Goal: Navigation & Orientation: Understand site structure

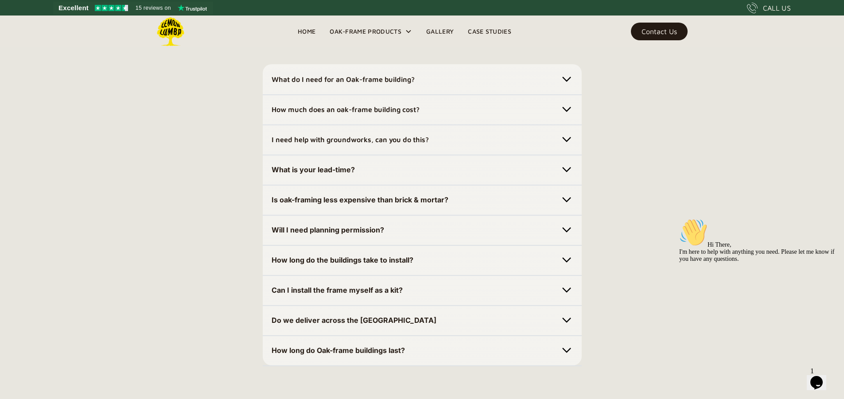
scroll to position [2481, 0]
click at [568, 85] on img at bounding box center [566, 79] width 12 height 12
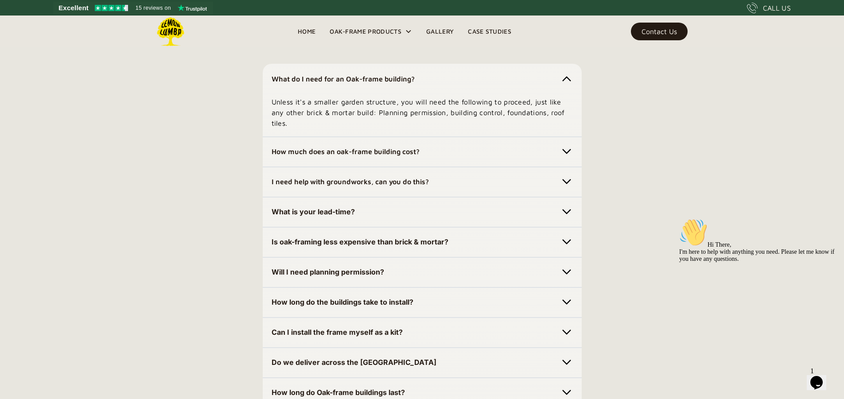
click at [570, 158] on img at bounding box center [566, 151] width 12 height 12
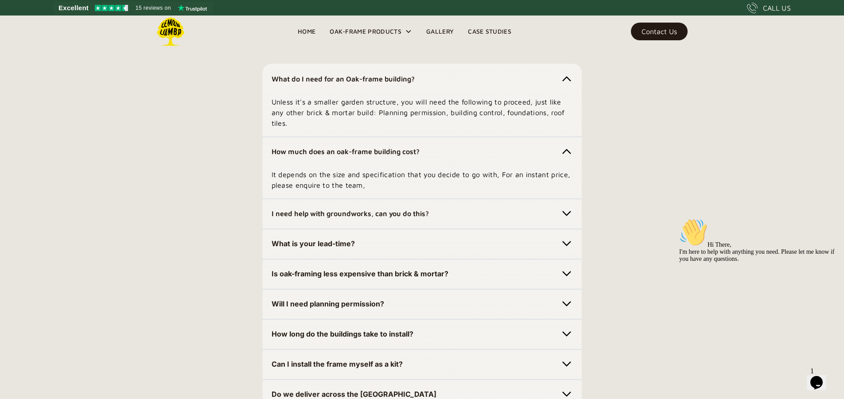
click at [564, 220] on img at bounding box center [566, 213] width 12 height 12
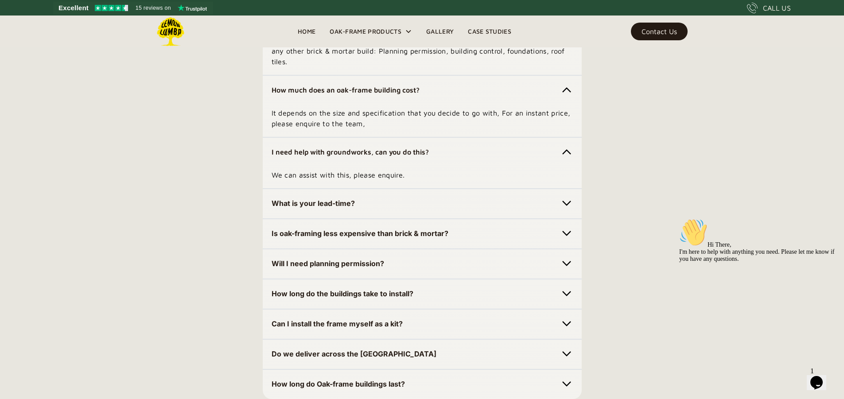
scroll to position [2543, 0]
click at [569, 209] on img at bounding box center [566, 203] width 12 height 12
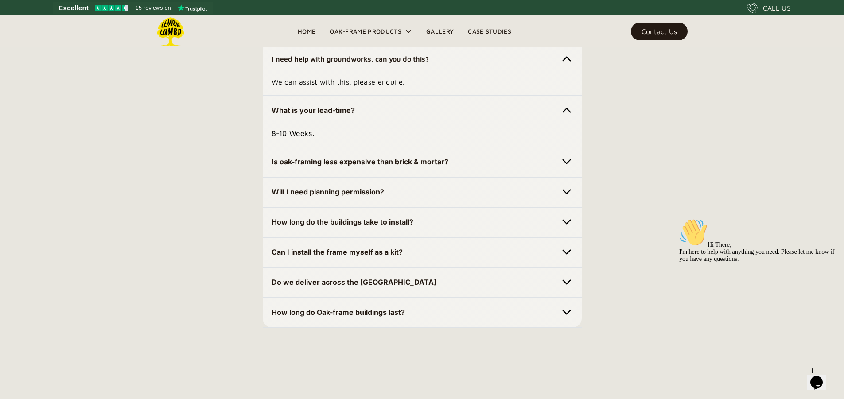
scroll to position [2636, 0]
click at [563, 167] on img at bounding box center [566, 161] width 12 height 12
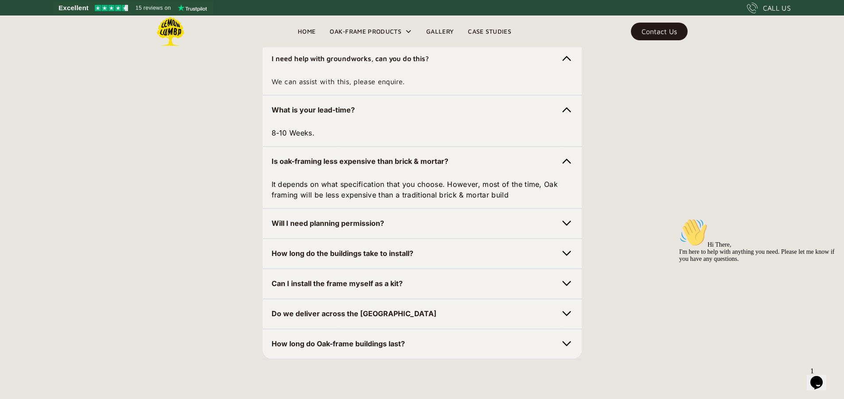
click at [568, 230] on img at bounding box center [566, 223] width 12 height 12
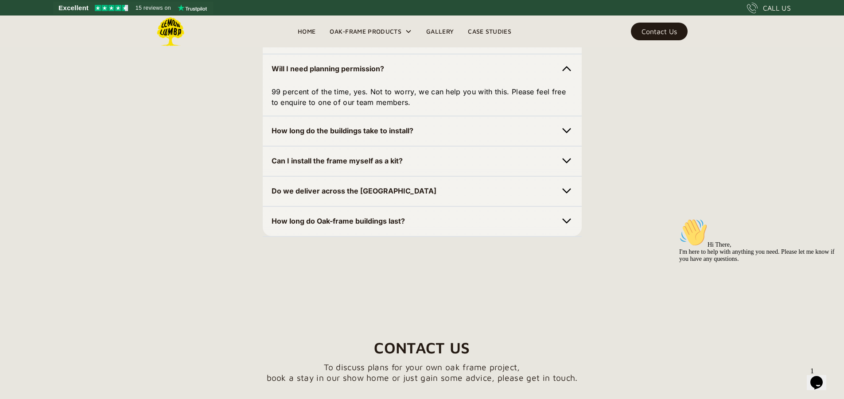
scroll to position [2791, 0]
click at [564, 136] on img at bounding box center [566, 130] width 12 height 12
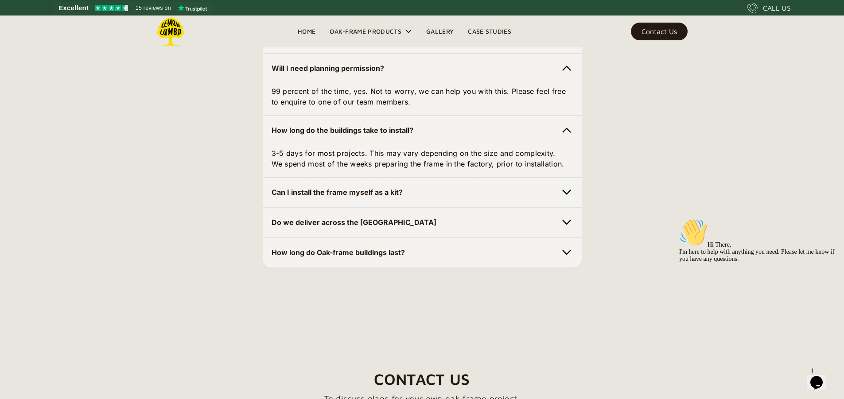
click at [563, 198] on img at bounding box center [566, 192] width 12 height 12
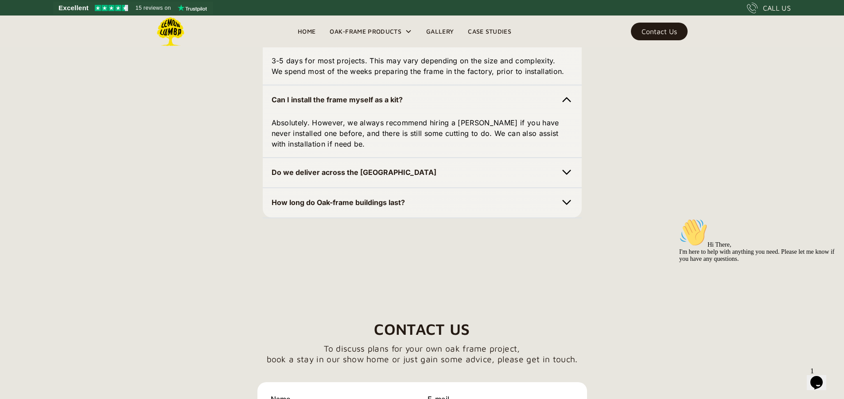
scroll to position [2884, 0]
click at [567, 178] on img at bounding box center [566, 172] width 12 height 12
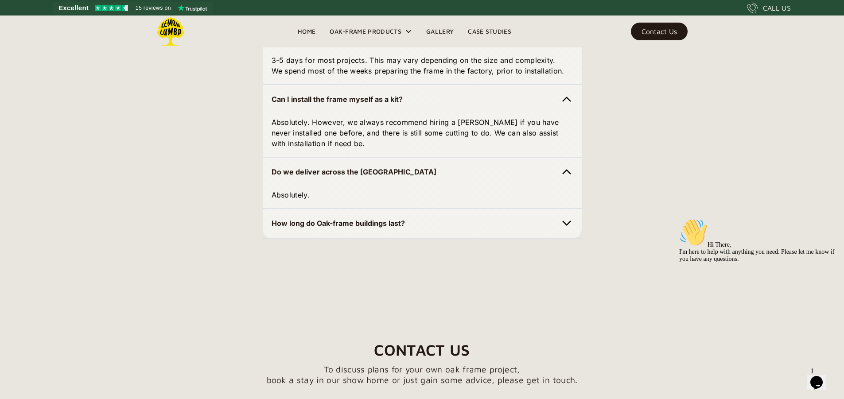
click at [571, 230] on img at bounding box center [566, 223] width 12 height 12
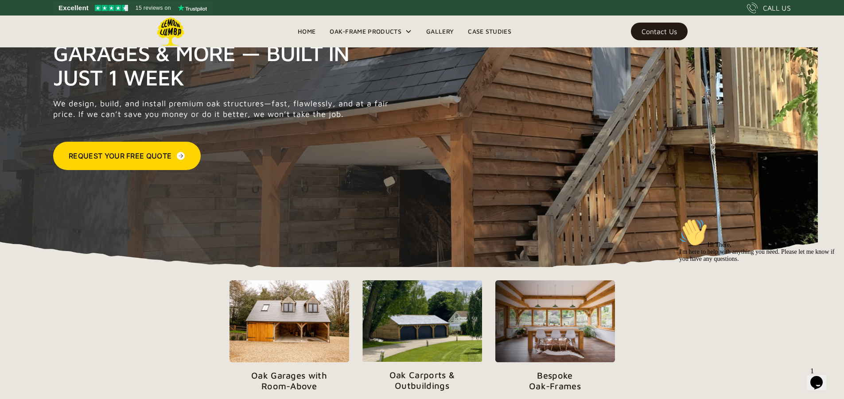
scroll to position [93, 0]
click at [576, 218] on div "Highest Rated on Premium Oak Carports, Garages & More — Built in Just 1 Week We…" at bounding box center [422, 101] width 844 height 334
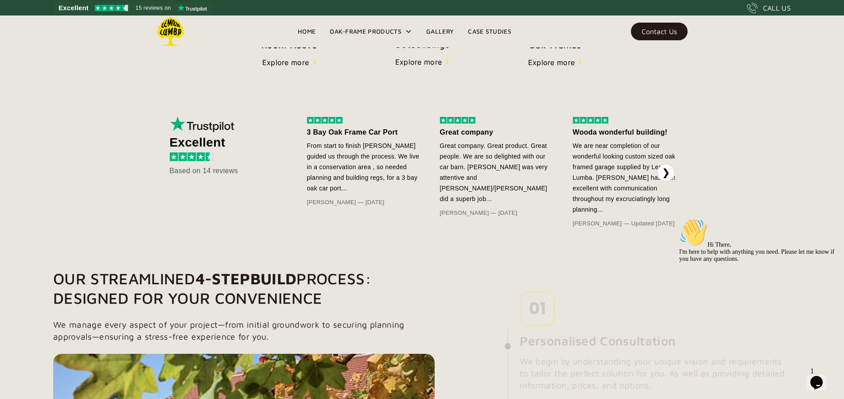
scroll to position [434, 0]
click at [670, 181] on button "❯" at bounding box center [666, 172] width 18 height 18
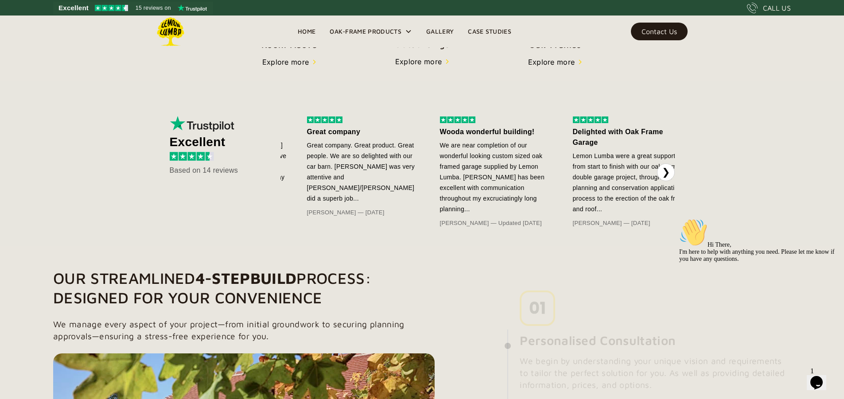
click at [667, 181] on button "❯" at bounding box center [666, 172] width 18 height 18
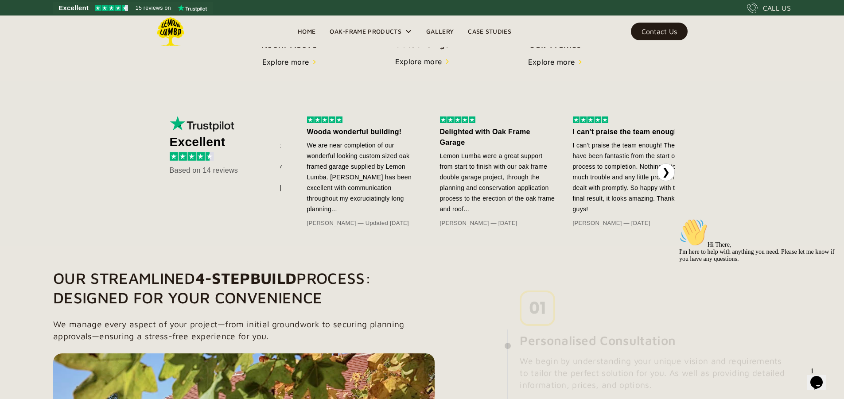
click at [667, 181] on button "❯" at bounding box center [666, 172] width 18 height 18
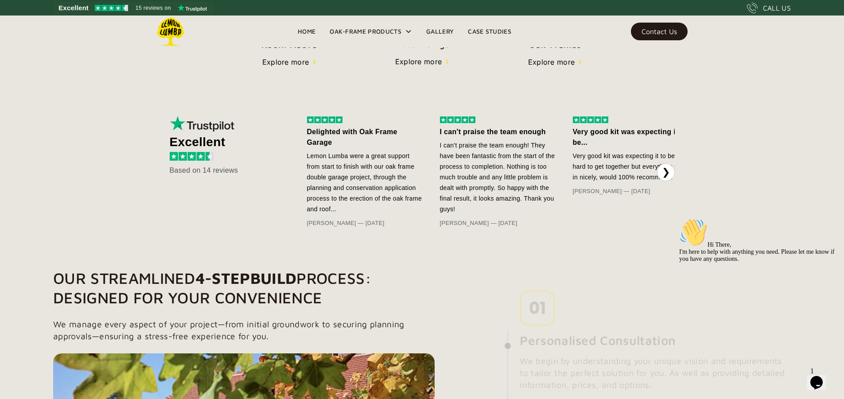
click at [667, 181] on button "❯" at bounding box center [666, 172] width 18 height 18
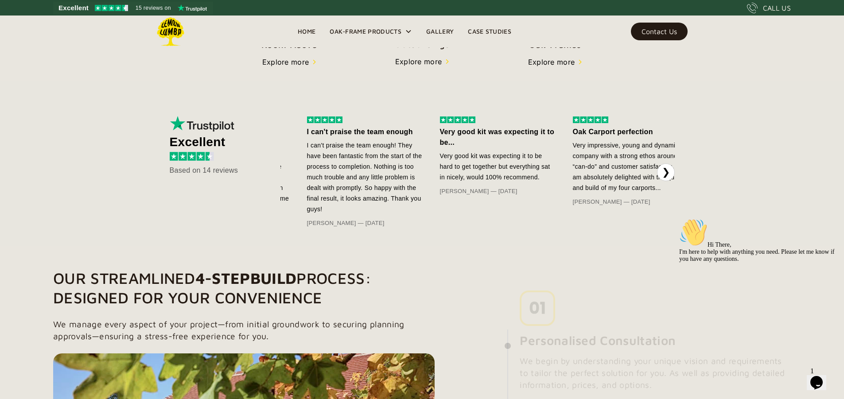
click at [665, 181] on button "❯" at bounding box center [666, 172] width 18 height 18
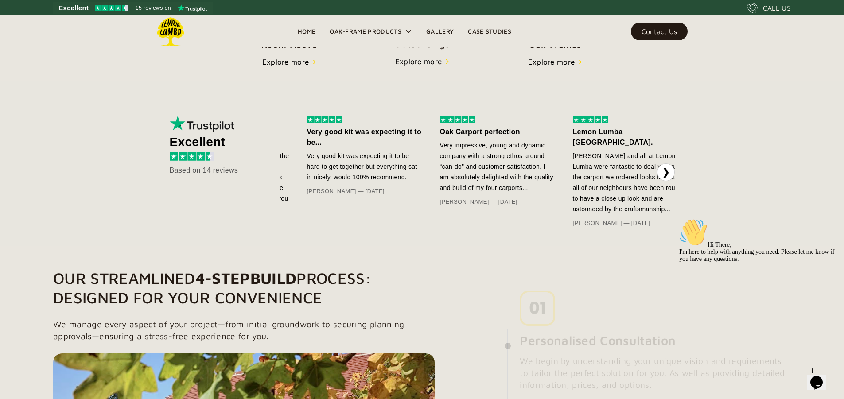
click at [660, 181] on button "❯" at bounding box center [666, 172] width 18 height 18
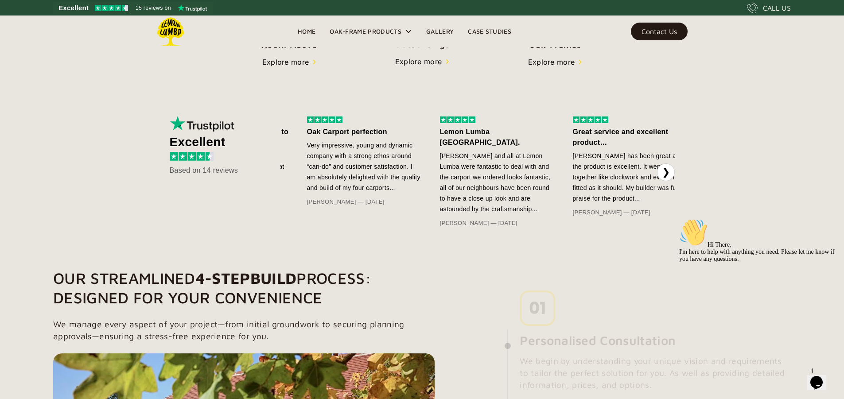
click at [660, 181] on button "❯" at bounding box center [666, 172] width 18 height 18
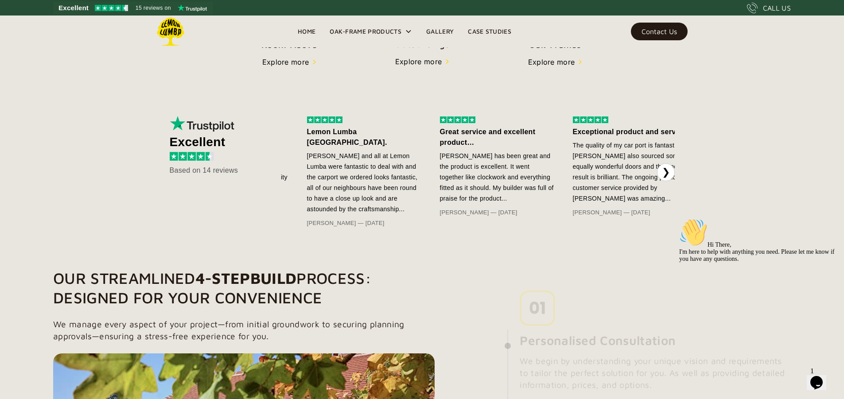
click at [660, 181] on button "❯" at bounding box center [666, 172] width 18 height 18
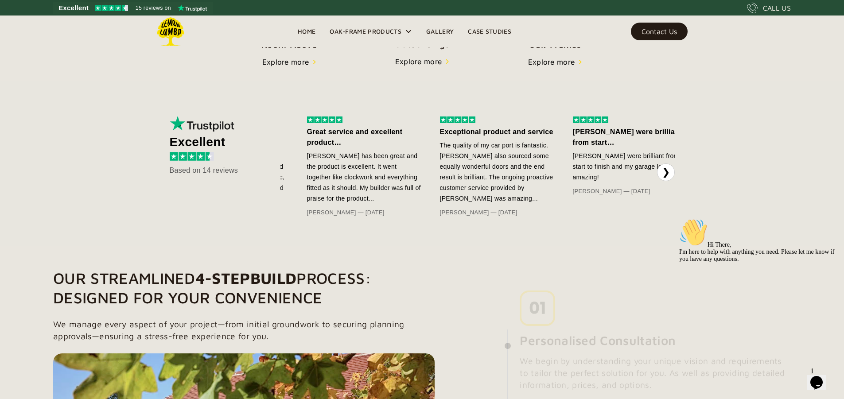
click at [660, 181] on button "❯" at bounding box center [666, 172] width 18 height 18
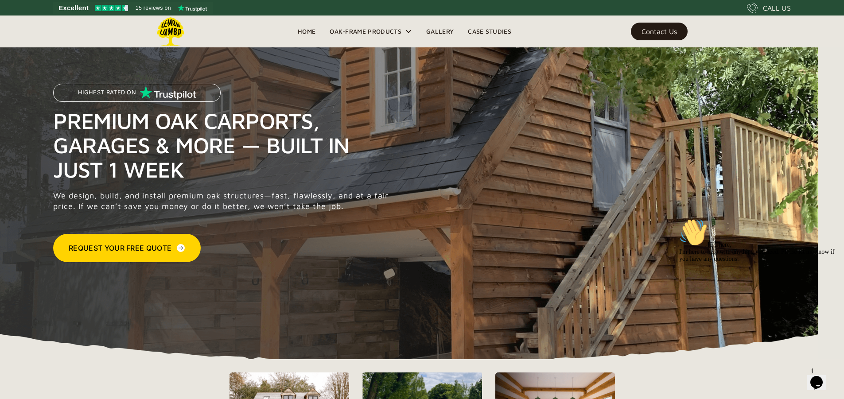
scroll to position [0, 0]
